Goal: Task Accomplishment & Management: Manage account settings

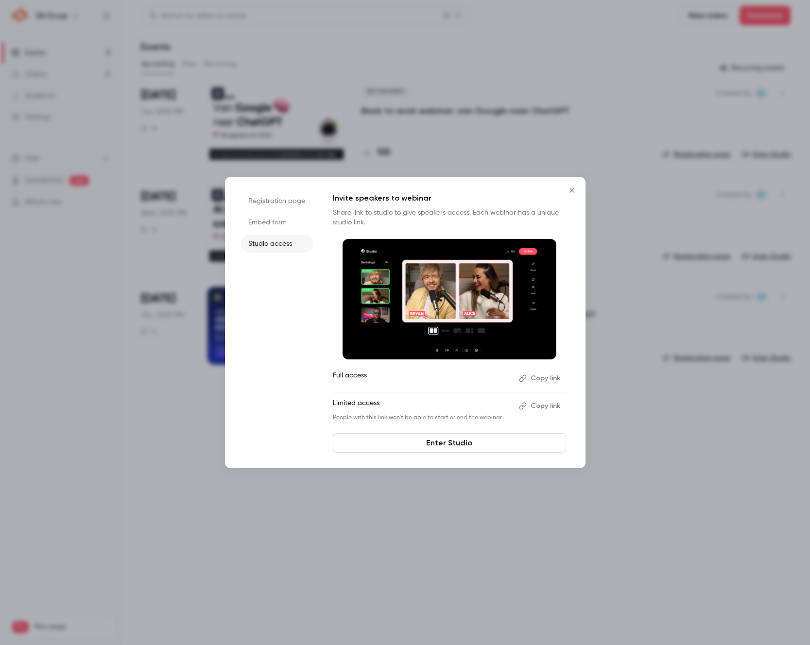
click at [571, 187] on icon "Close" at bounding box center [572, 191] width 12 height 8
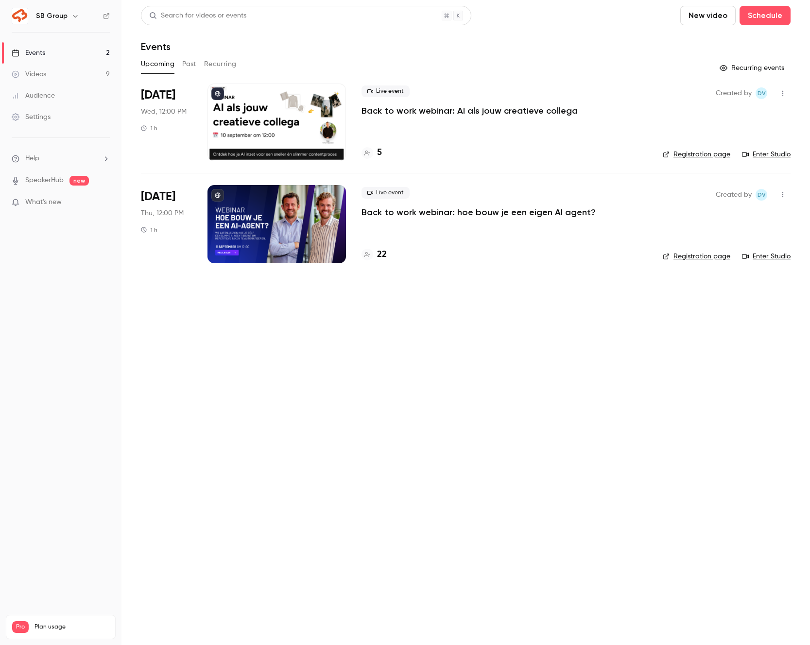
click at [68, 76] on link "Videos 9" at bounding box center [61, 74] width 122 height 21
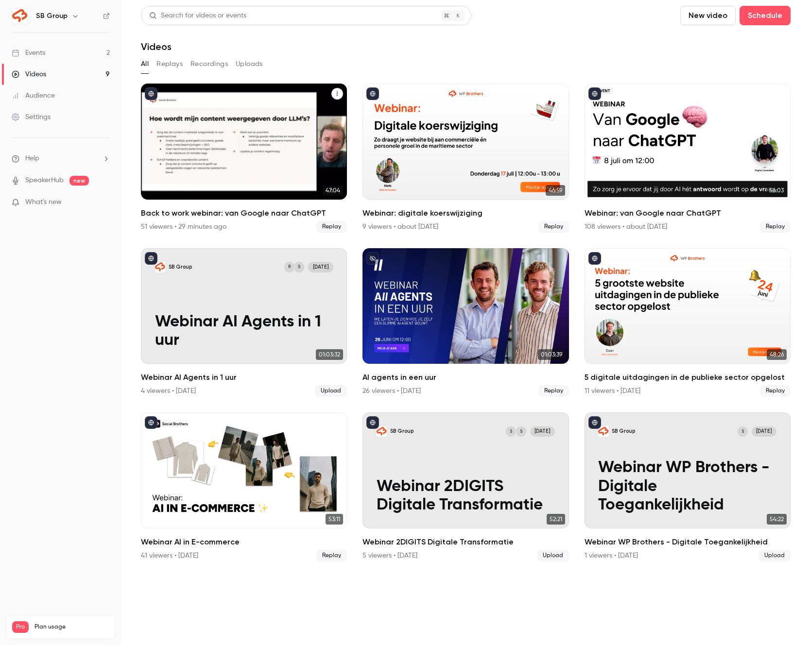
click at [266, 145] on div "Back to work webinar: van Google naar ChatGPT" at bounding box center [244, 142] width 206 height 116
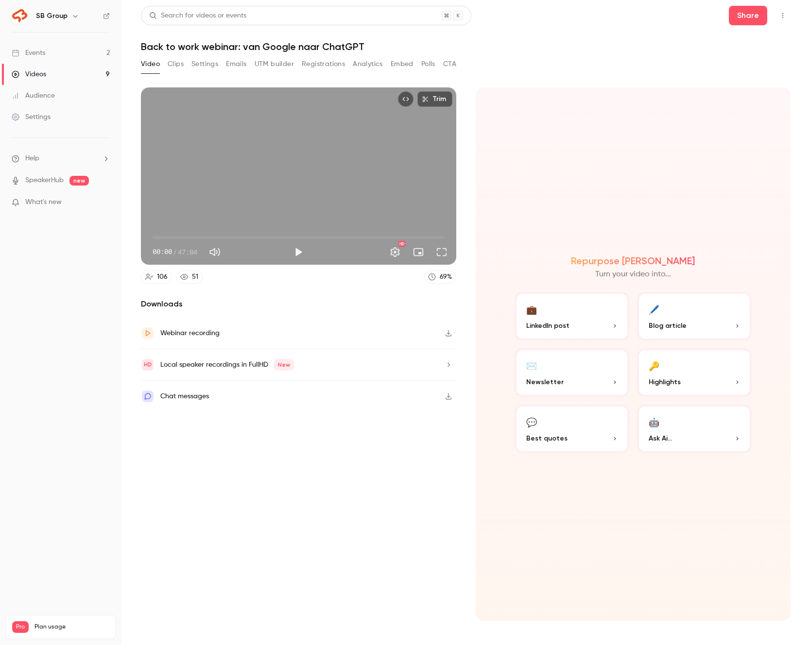
click at [315, 65] on button "Registrations" at bounding box center [323, 64] width 43 height 16
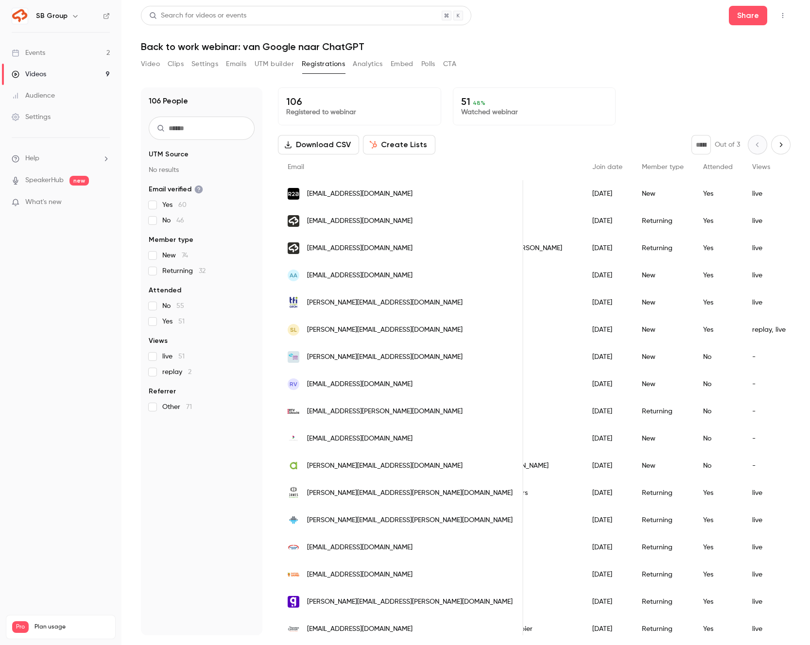
click at [776, 146] on icon "Next page" at bounding box center [781, 145] width 11 height 8
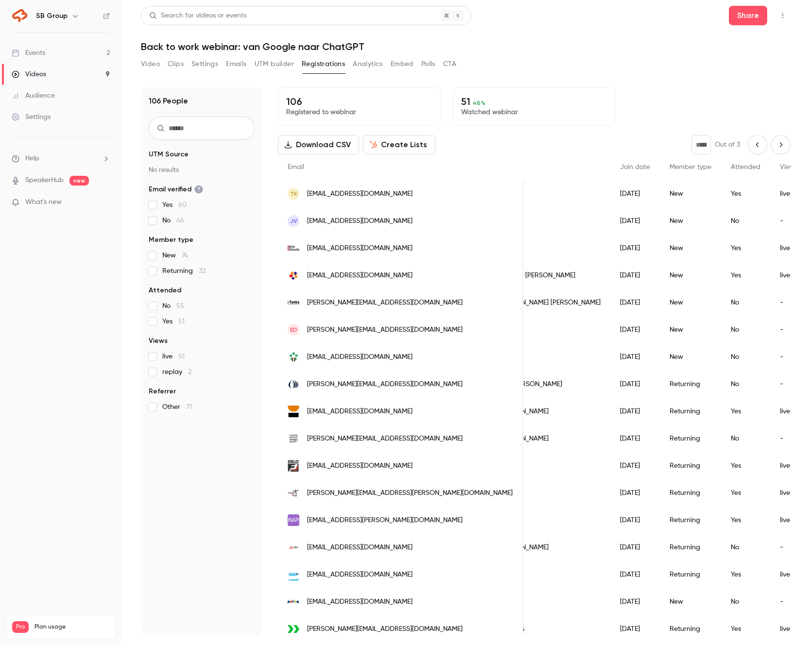
click at [778, 145] on icon "Next page" at bounding box center [781, 145] width 11 height 8
type input "*"
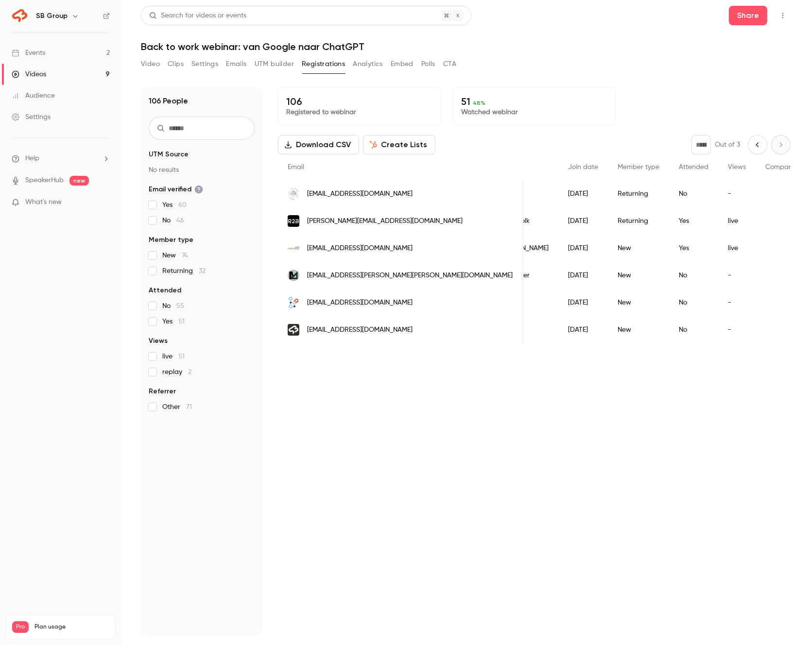
click at [385, 142] on button "Create Lists" at bounding box center [399, 144] width 72 height 19
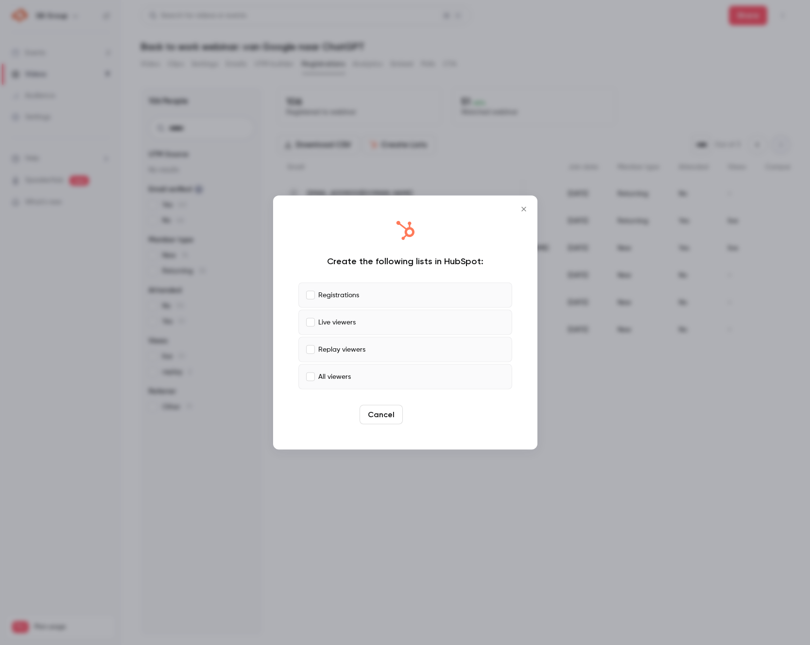
click at [435, 410] on button "Create" at bounding box center [429, 414] width 44 height 19
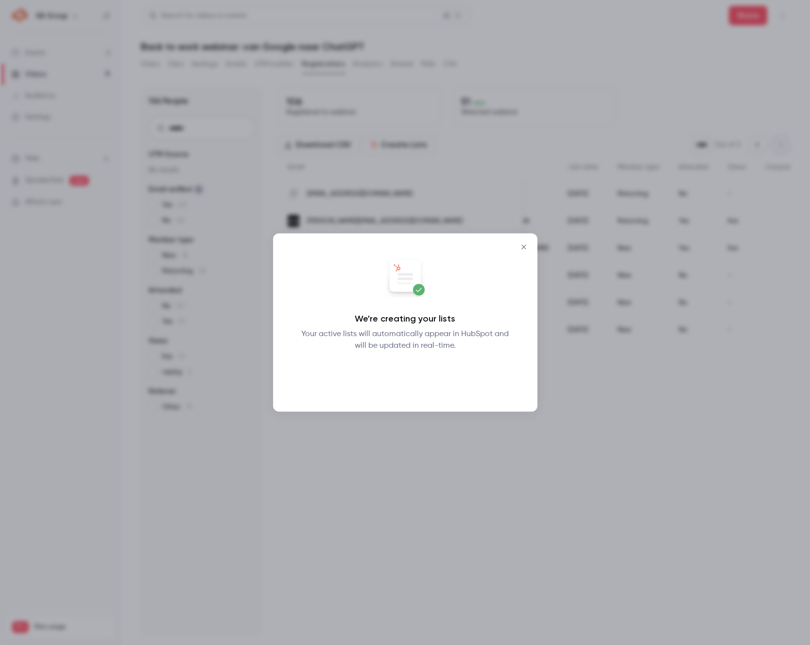
click at [413, 376] on button "Okay" at bounding box center [404, 376] width 35 height 19
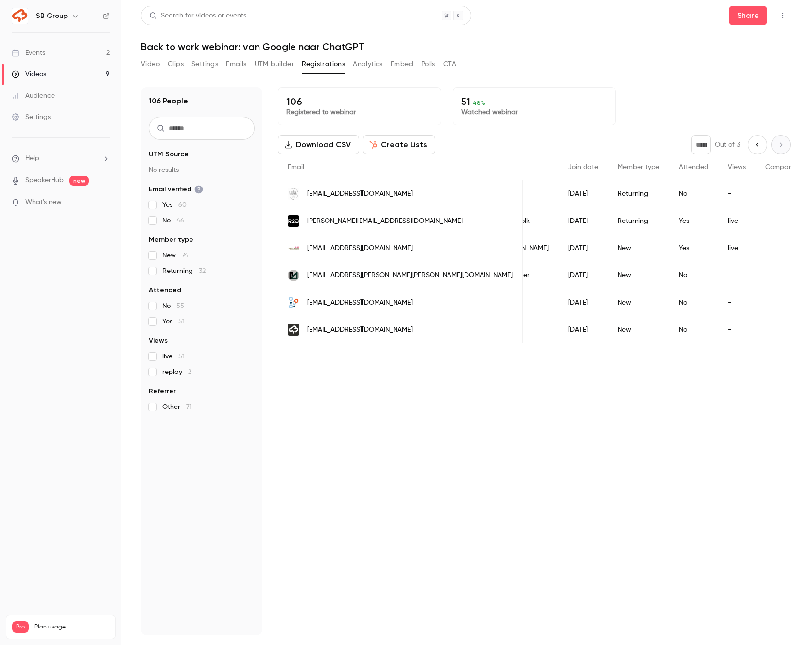
click at [85, 54] on link "Events 2" at bounding box center [61, 52] width 122 height 21
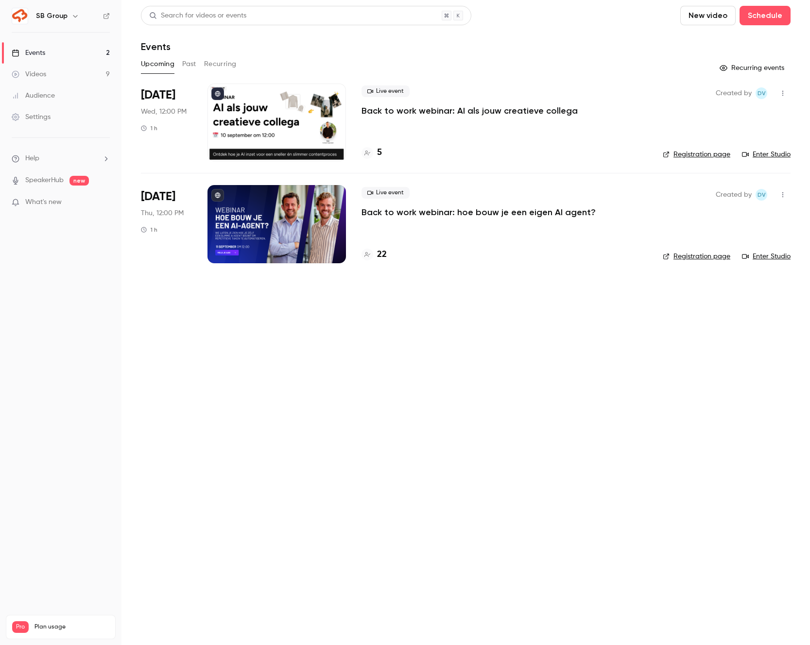
click at [452, 214] on p "Back to work webinar: hoe bouw je een eigen AI agent?" at bounding box center [479, 213] width 234 height 12
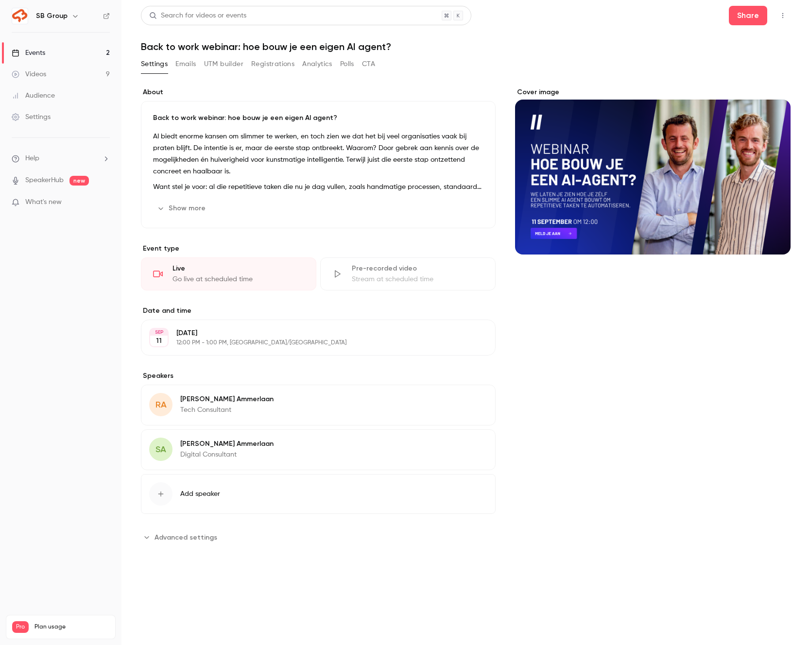
click at [85, 52] on link "Events 2" at bounding box center [61, 52] width 122 height 21
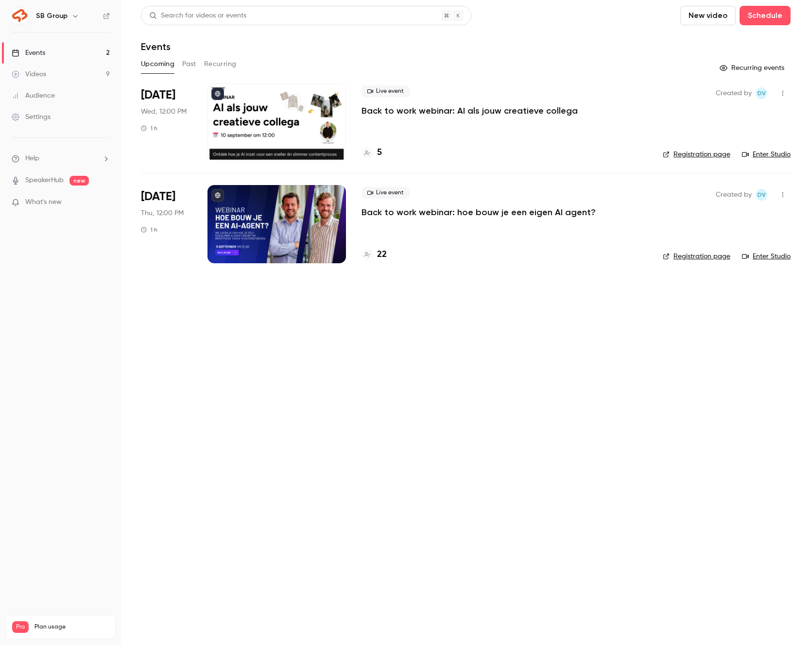
click at [98, 72] on link "Videos 9" at bounding box center [61, 74] width 122 height 21
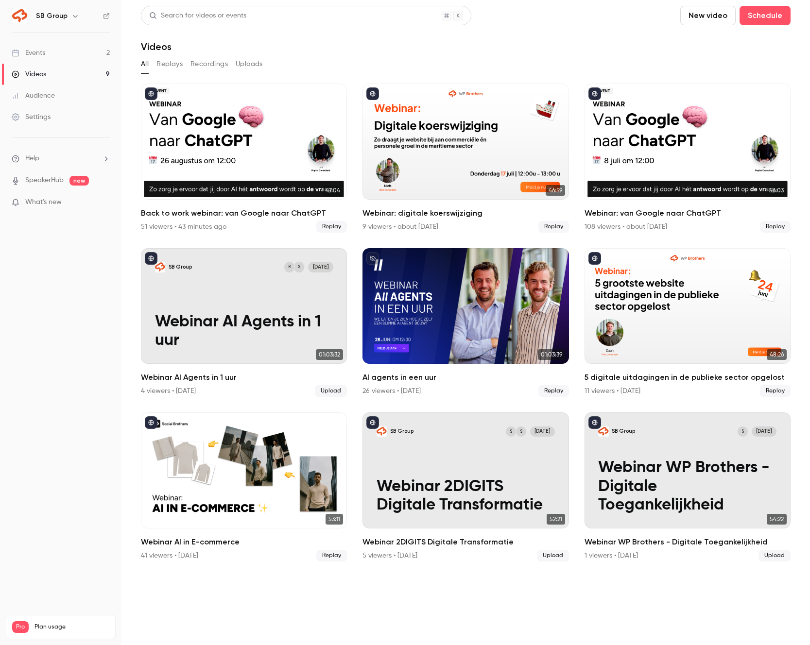
click at [81, 58] on link "Events 2" at bounding box center [61, 52] width 122 height 21
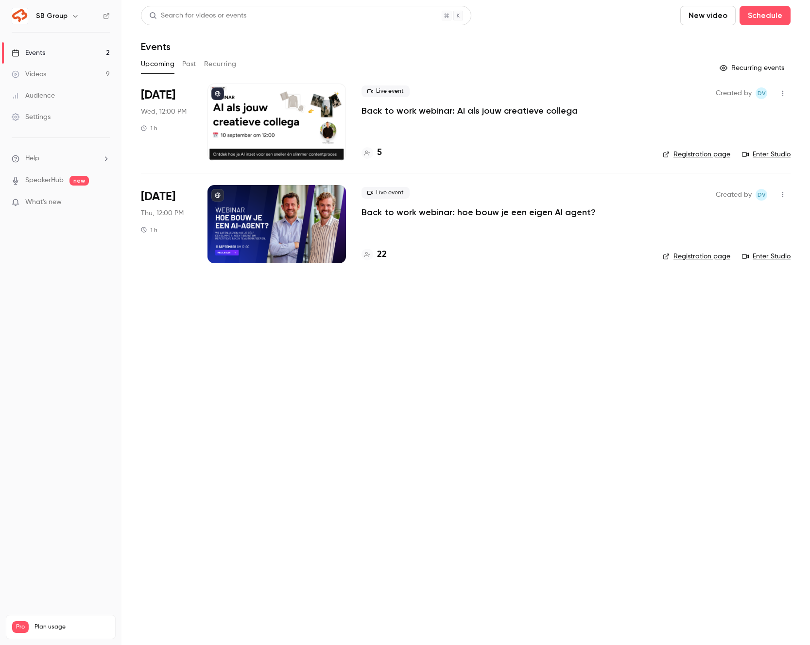
click at [87, 70] on link "Videos 9" at bounding box center [61, 74] width 122 height 21
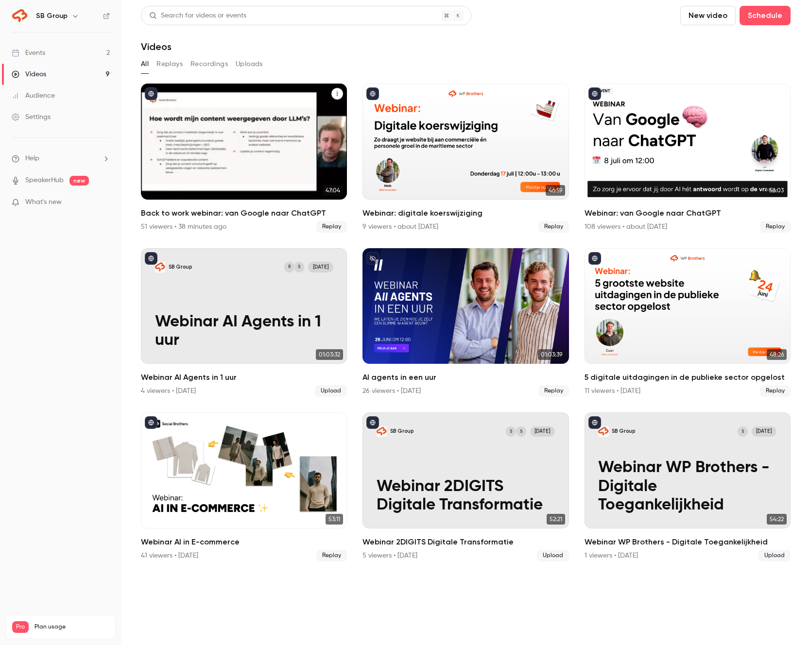
click at [263, 122] on div "Back to work webinar: van Google naar ChatGPT" at bounding box center [244, 142] width 206 height 116
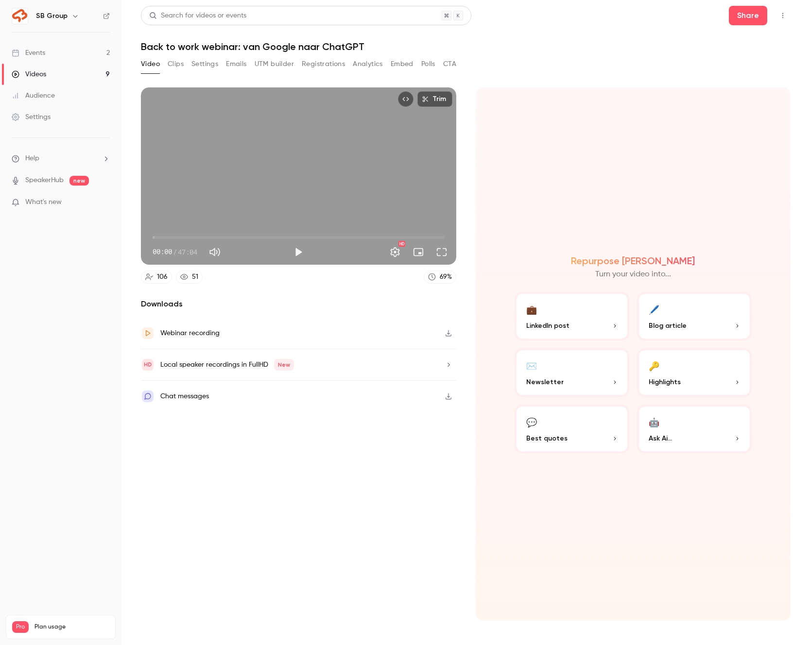
click at [330, 65] on button "Registrations" at bounding box center [323, 64] width 43 height 16
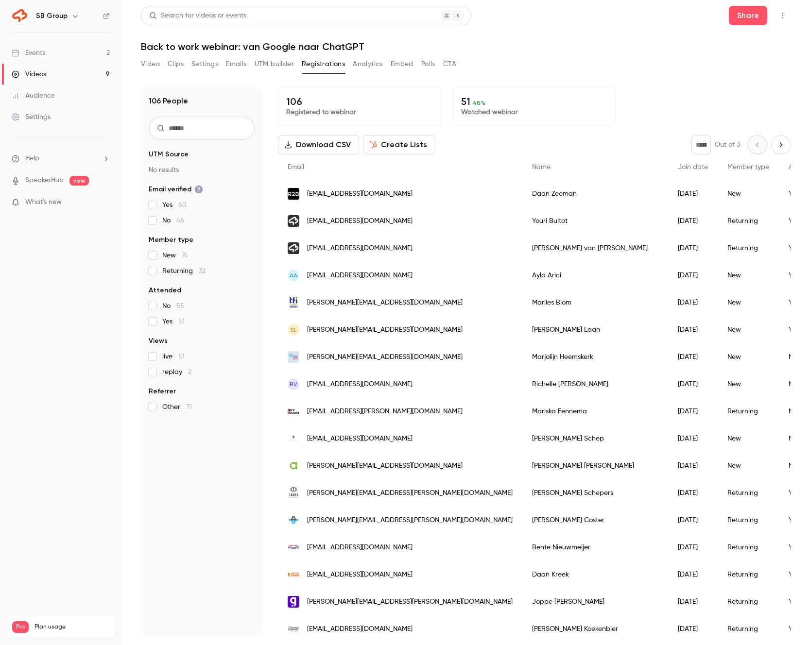
click at [210, 133] on input "text" at bounding box center [202, 128] width 106 height 23
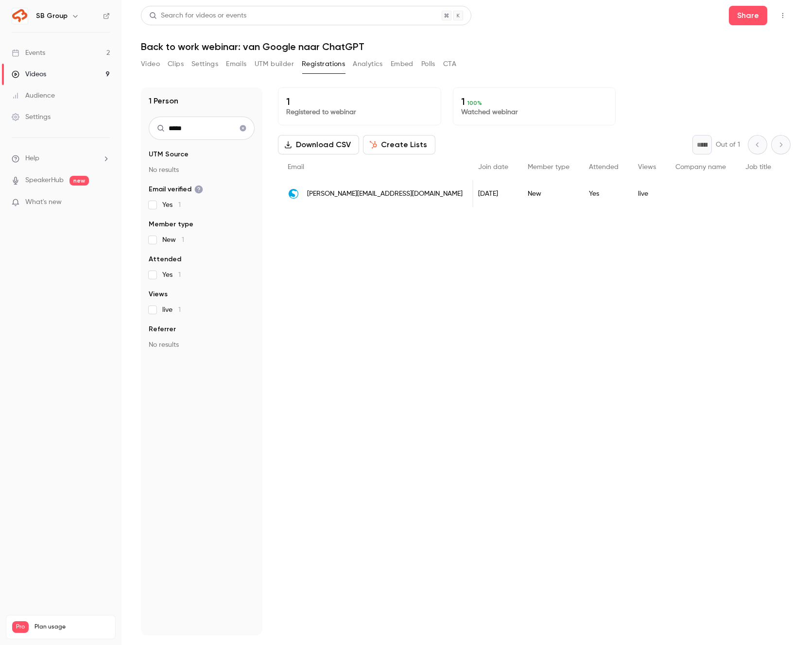
scroll to position [0, 97]
type input "*****"
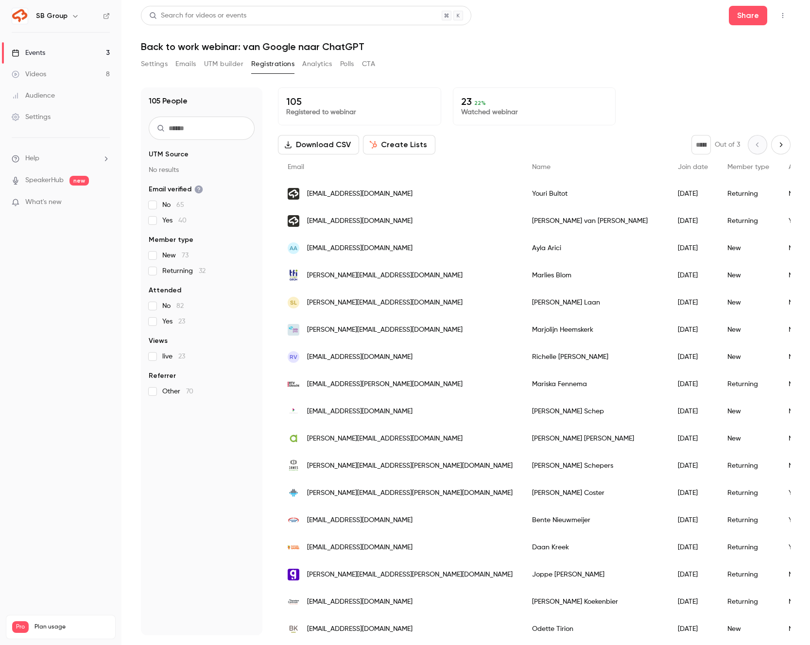
click at [88, 72] on link "Videos 8" at bounding box center [61, 74] width 122 height 21
